Goal: Book appointment/travel/reservation

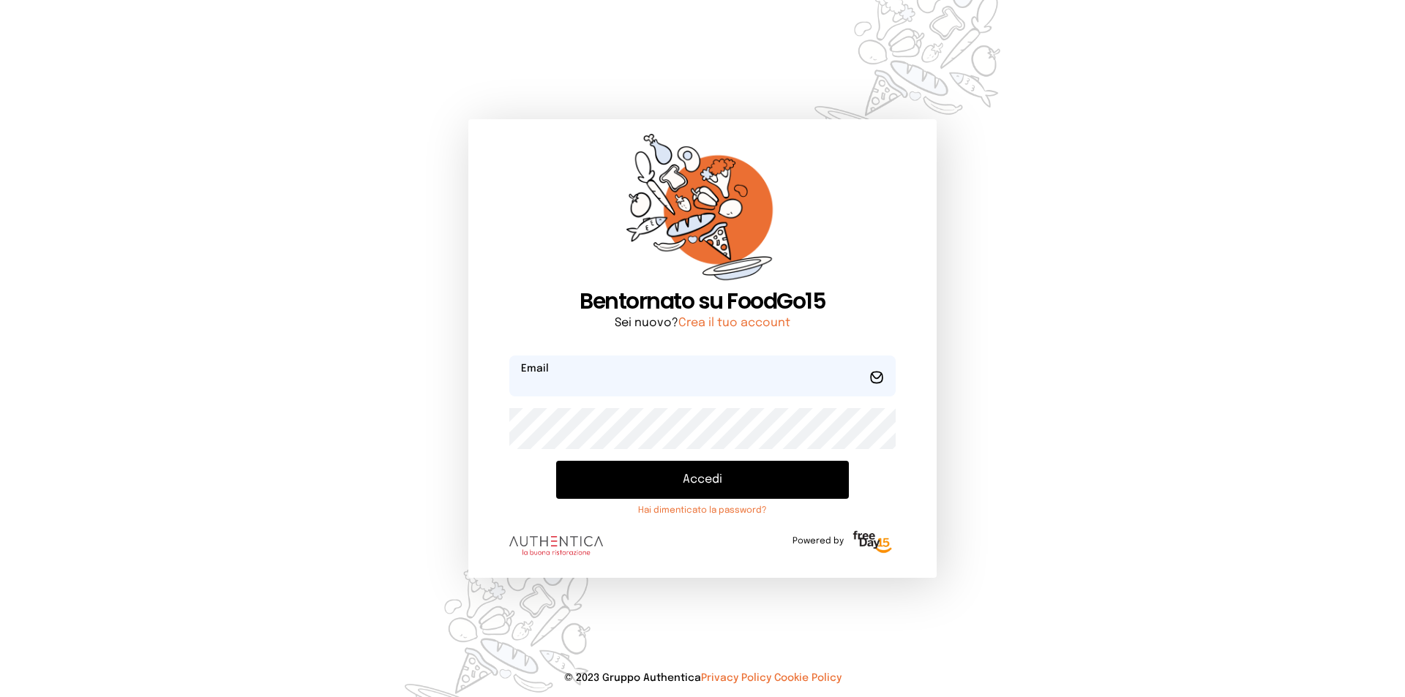
type input "**********"
click at [697, 476] on button "Accedi" at bounding box center [702, 480] width 293 height 38
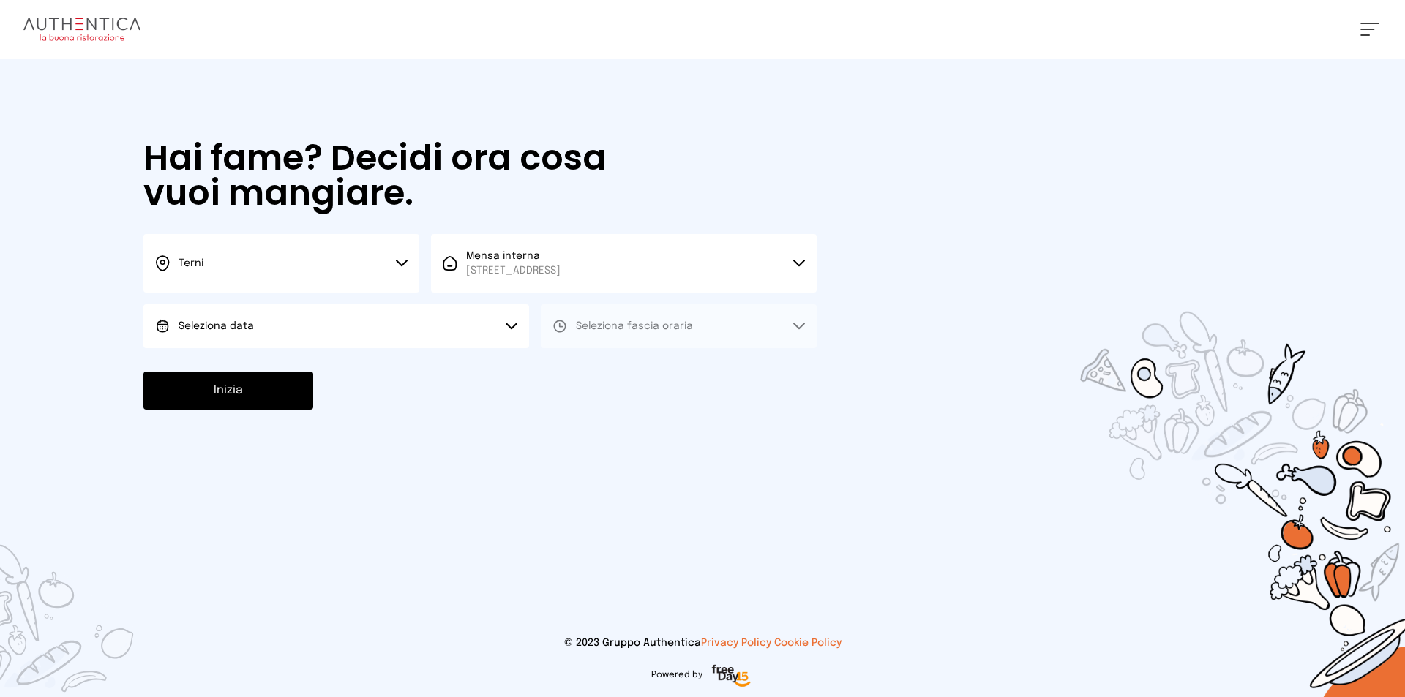
click at [416, 321] on button "Seleziona data" at bounding box center [336, 326] width 386 height 44
click at [293, 372] on li "[DATE], [DATE]" at bounding box center [336, 367] width 386 height 38
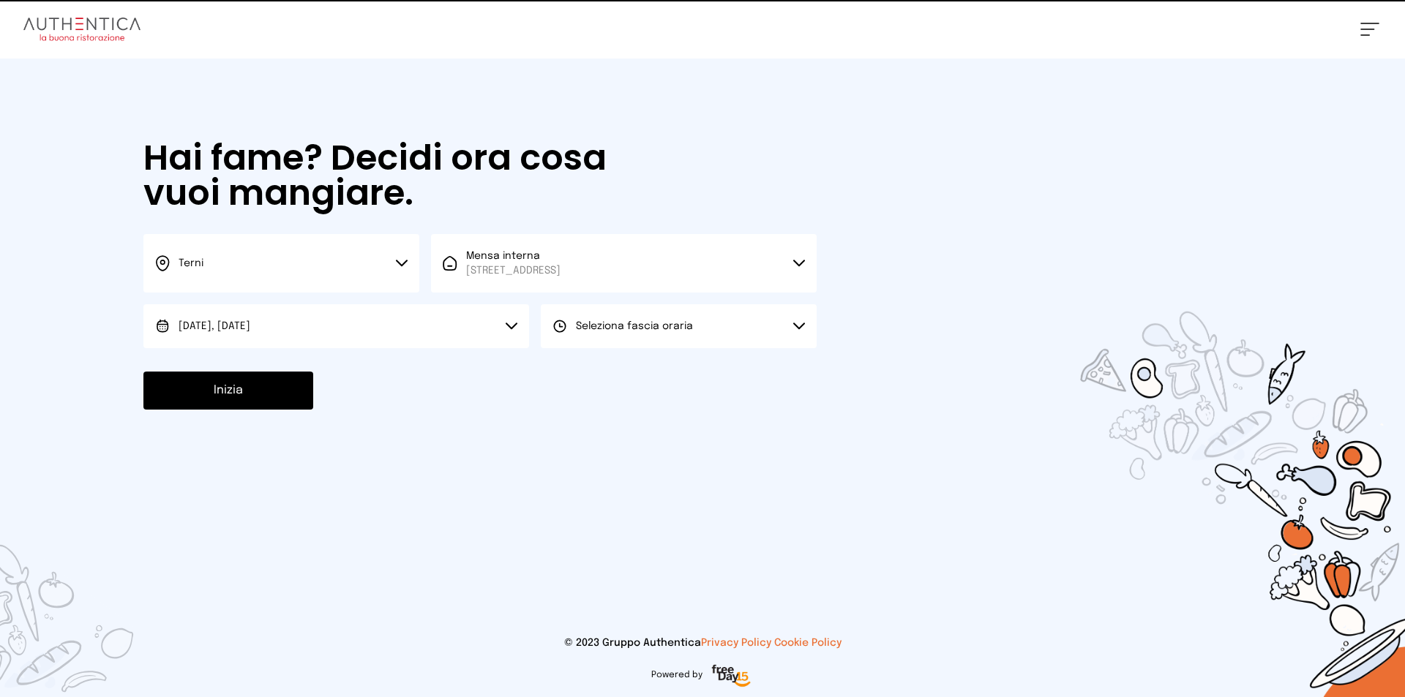
click at [664, 329] on span "Seleziona fascia oraria" at bounding box center [634, 326] width 117 height 10
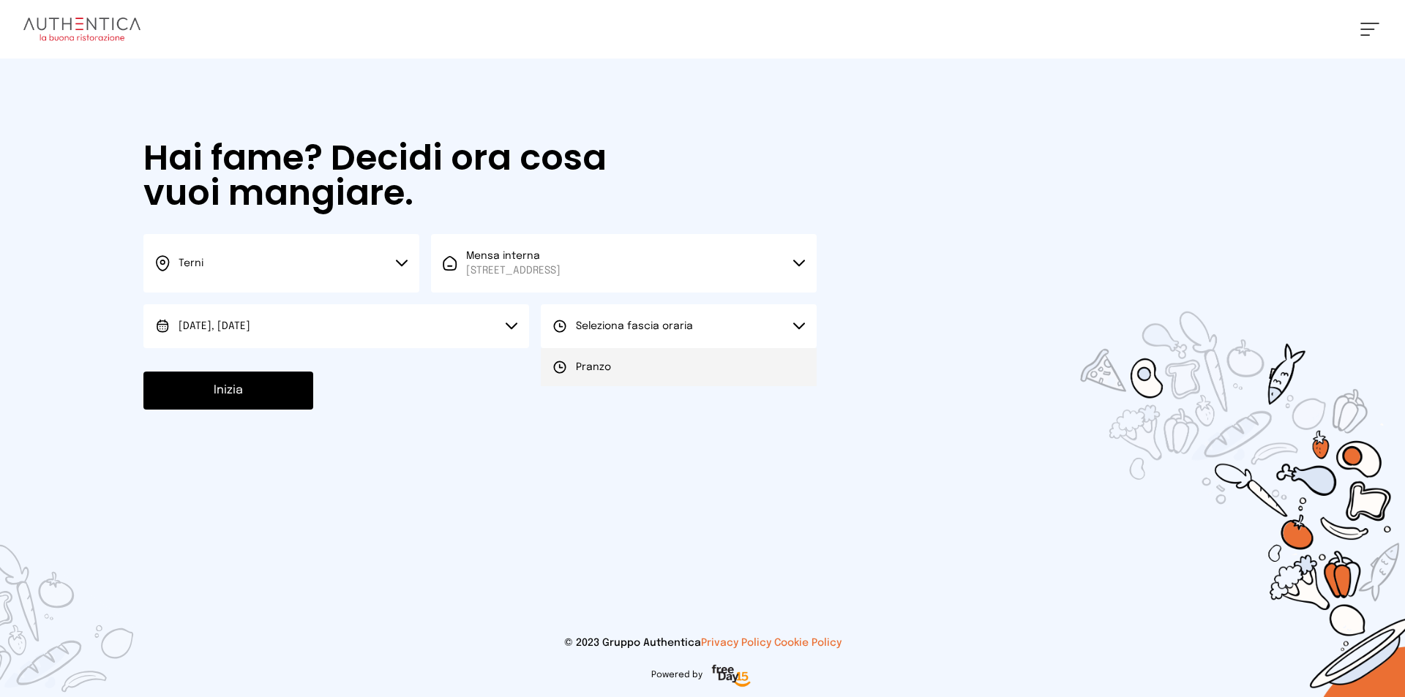
click at [617, 379] on li "Pranzo" at bounding box center [679, 367] width 276 height 38
click at [259, 398] on button "Inizia" at bounding box center [228, 391] width 170 height 38
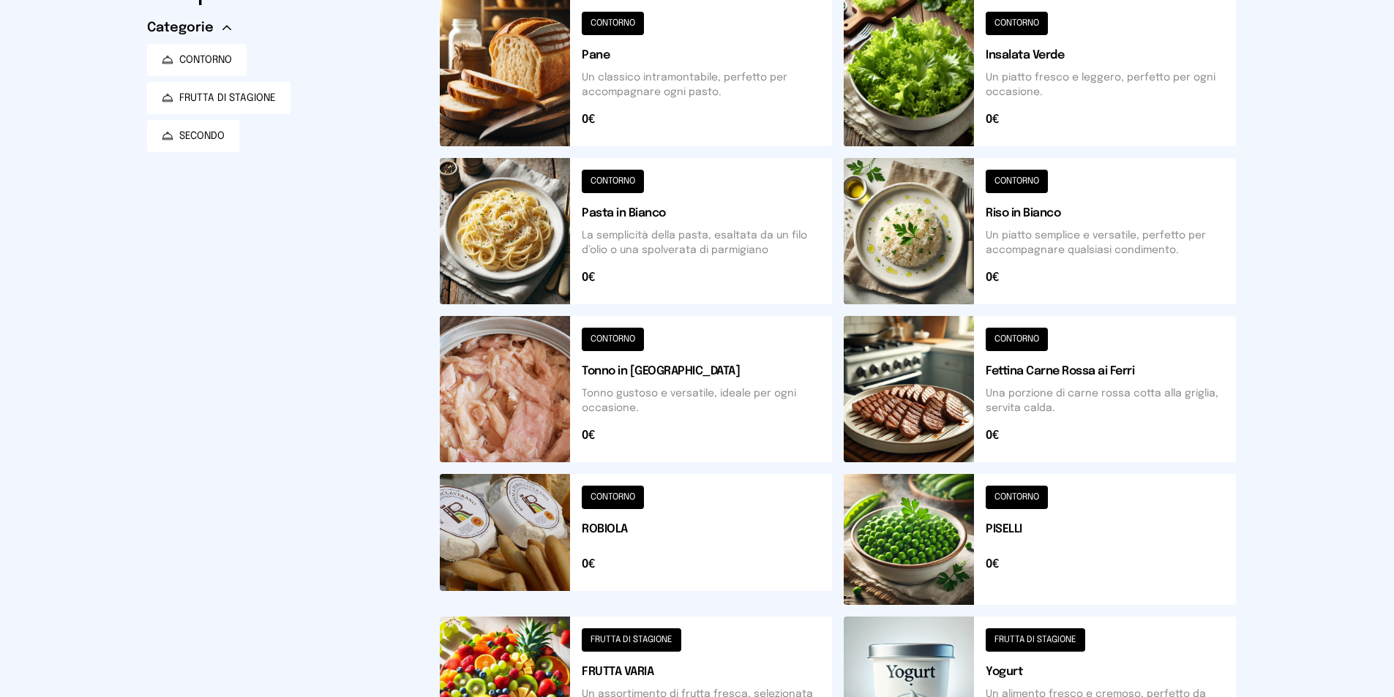
scroll to position [366, 0]
